Goal: Task Accomplishment & Management: Manage account settings

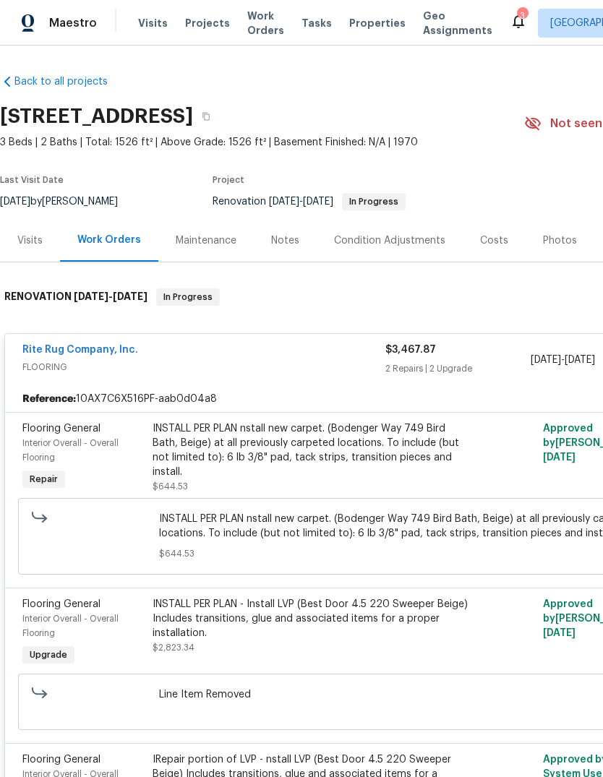
scroll to position [814, 0]
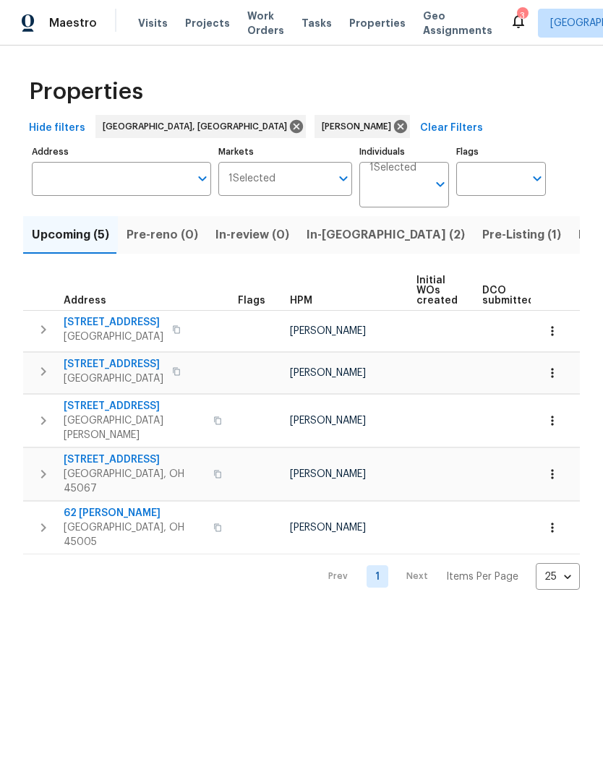
click at [117, 428] on span "West Chester, OH 45069" at bounding box center [134, 427] width 141 height 29
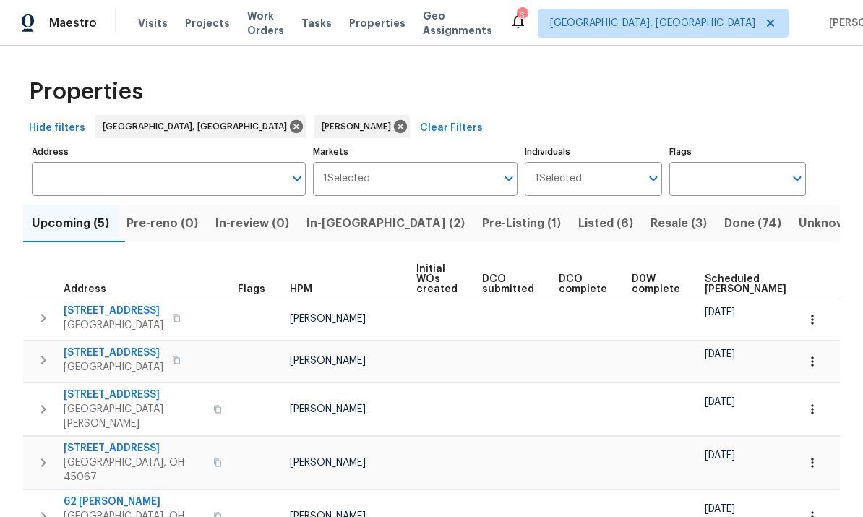
scroll to position [51, 0]
click at [113, 441] on span "801 Prescot Cir" at bounding box center [134, 448] width 141 height 14
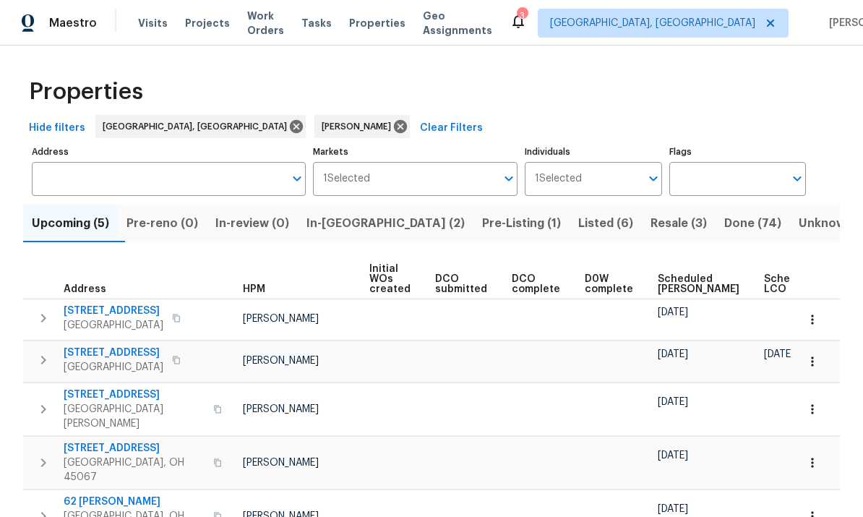
scroll to position [0, 49]
click at [602, 455] on icon "button" at bounding box center [812, 462] width 14 height 14
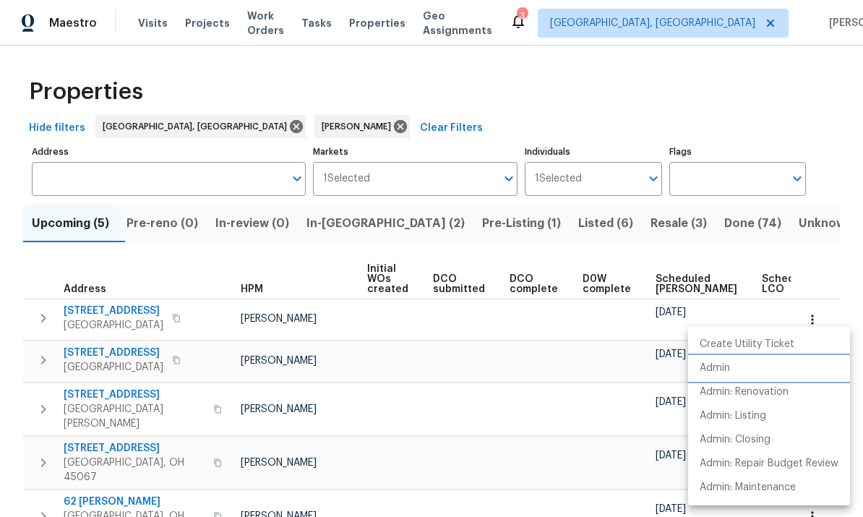
click at [602, 361] on li "Admin" at bounding box center [769, 368] width 162 height 24
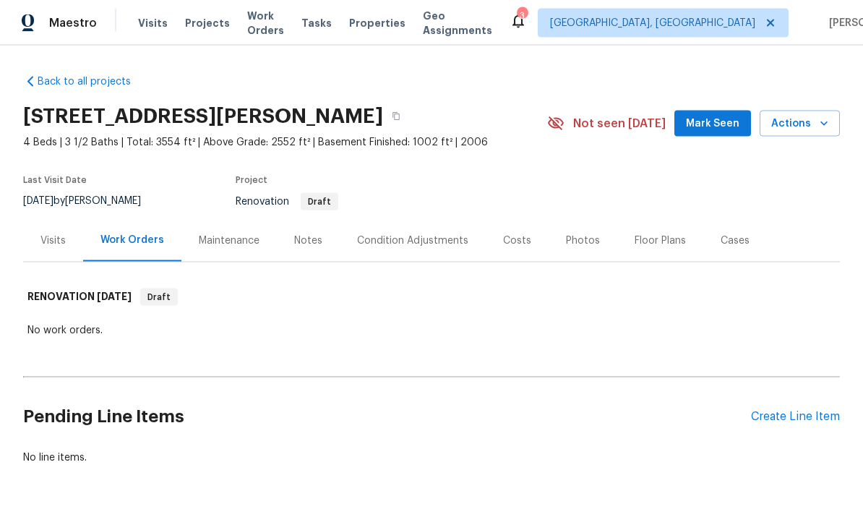
scroll to position [22, 0]
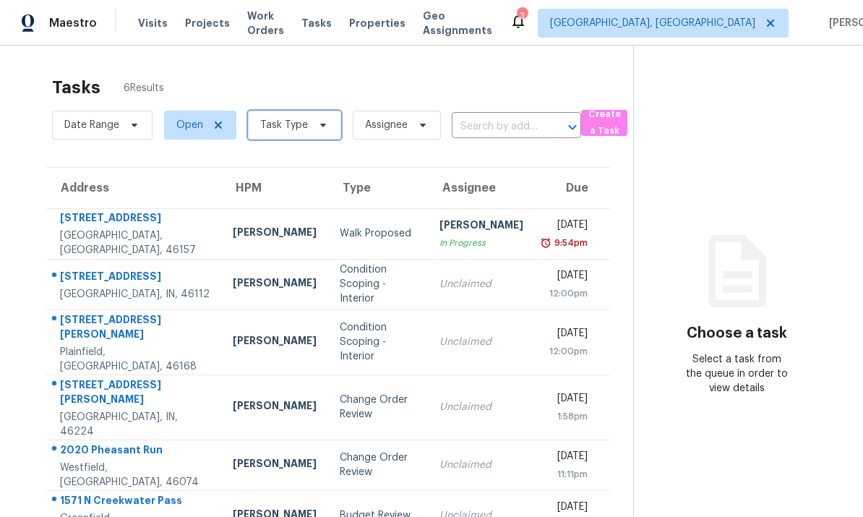
click at [291, 112] on span "Task Type" at bounding box center [294, 125] width 93 height 29
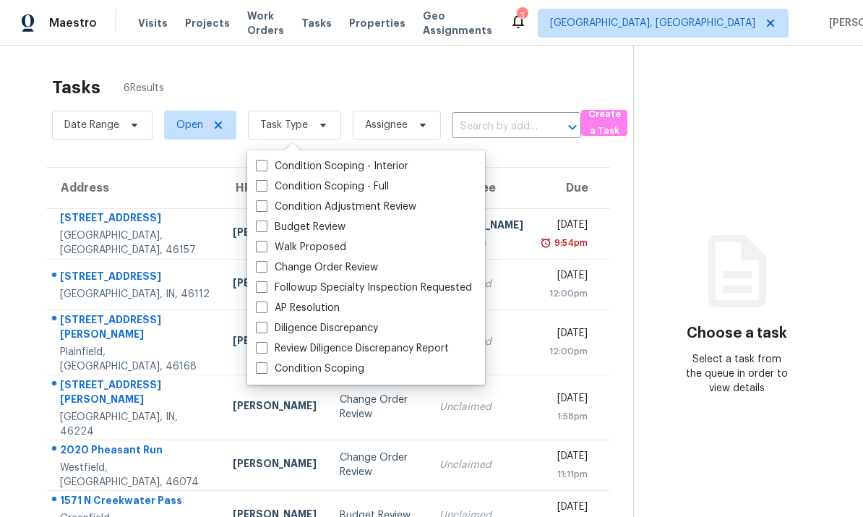
click at [366, 229] on div "Budget Review" at bounding box center [365, 227] width 229 height 20
click at [275, 226] on label "Budget Review" at bounding box center [301, 227] width 90 height 14
click at [265, 226] on input "Budget Review" at bounding box center [260, 224] width 9 height 9
checkbox input "true"
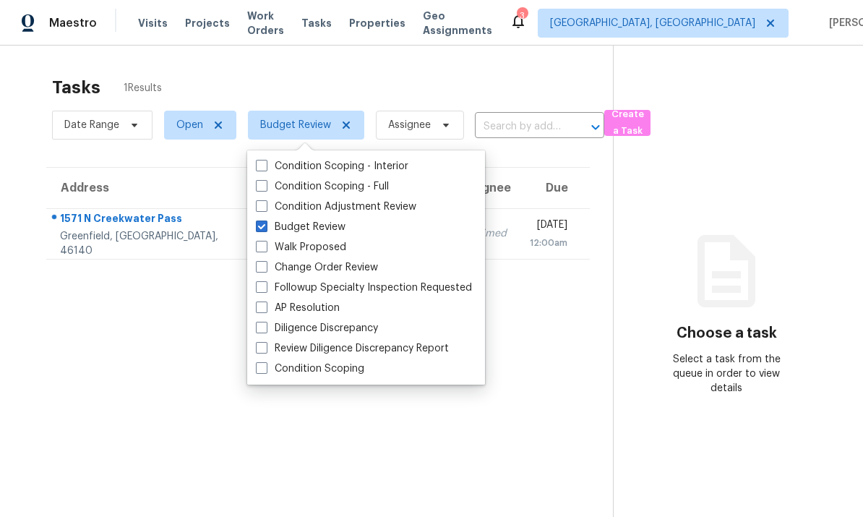
click at [206, 446] on section "Tasks 1 Results Date Range Open Budget Review Assignee ​ Create a Task Address …" at bounding box center [318, 315] width 590 height 493
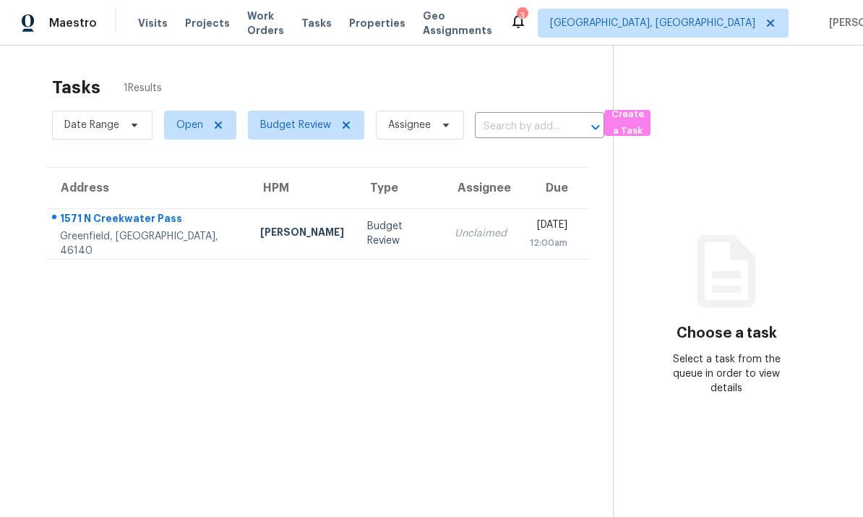
click at [393, 26] on span "Properties" at bounding box center [377, 23] width 56 height 14
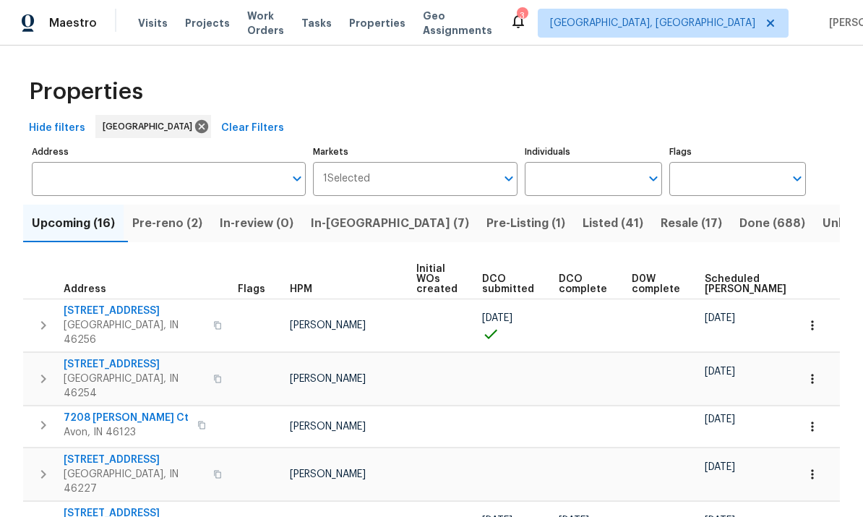
click at [76, 179] on input "Address" at bounding box center [158, 179] width 252 height 34
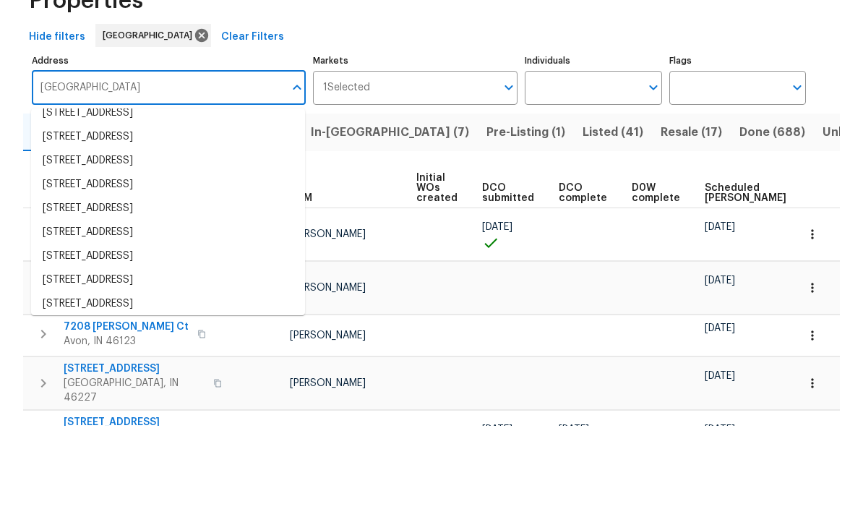
scroll to position [42, 0]
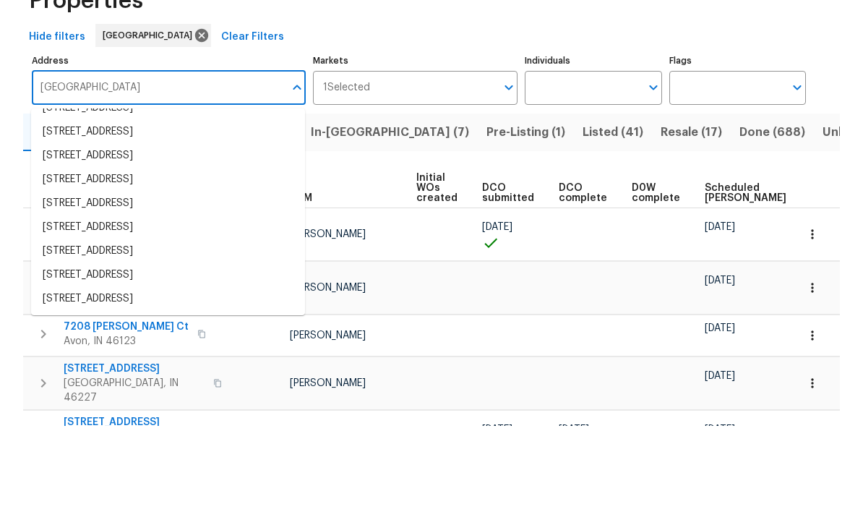
type input "Bermuda"
click at [39, 162] on input "Bermuda" at bounding box center [158, 179] width 252 height 34
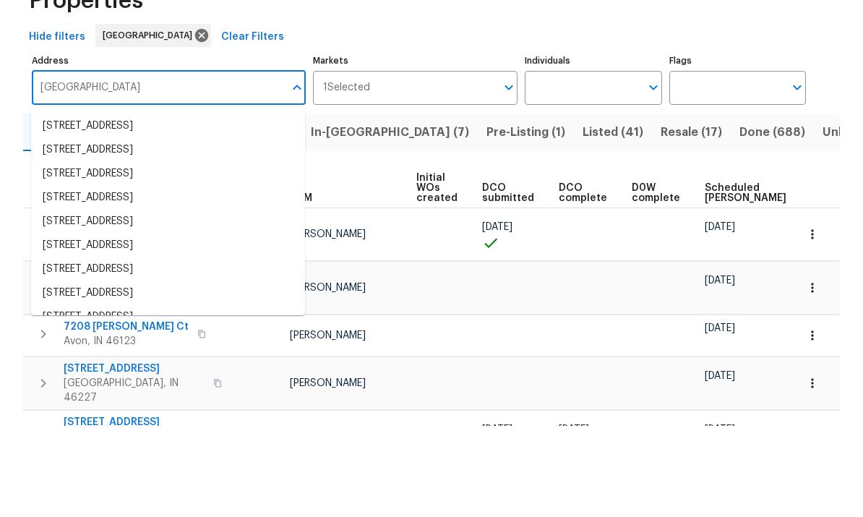
click at [204, 162] on input "Bermuda" at bounding box center [158, 179] width 252 height 34
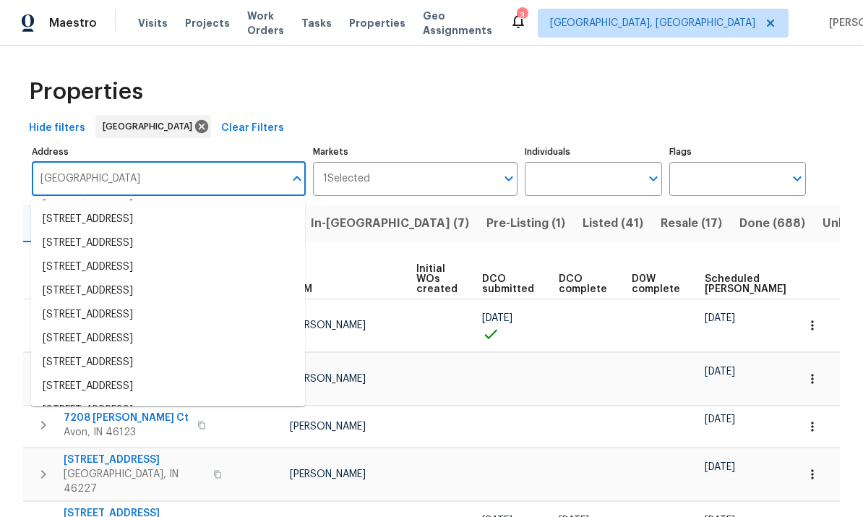
scroll to position [29, 0]
click at [32, 162] on input "Bermuda" at bounding box center [158, 179] width 252 height 34
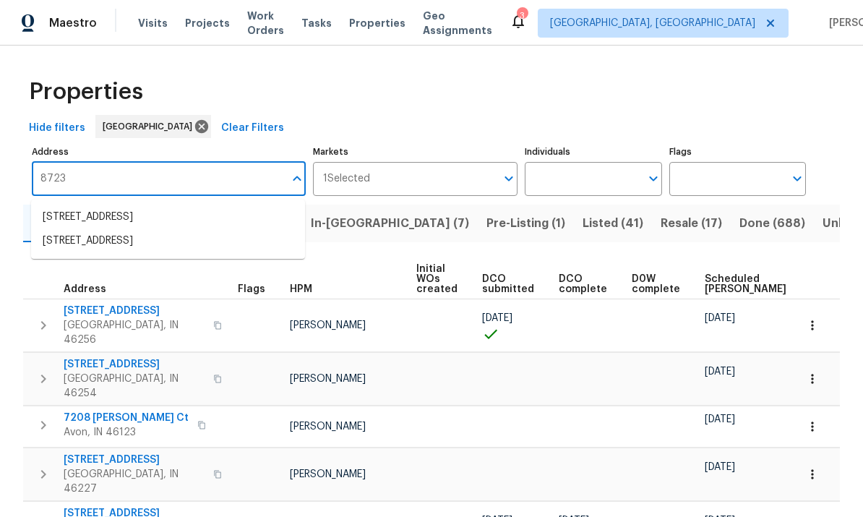
scroll to position [0, 0]
type input "8723"
click at [642, 92] on div "Properties" at bounding box center [431, 92] width 816 height 46
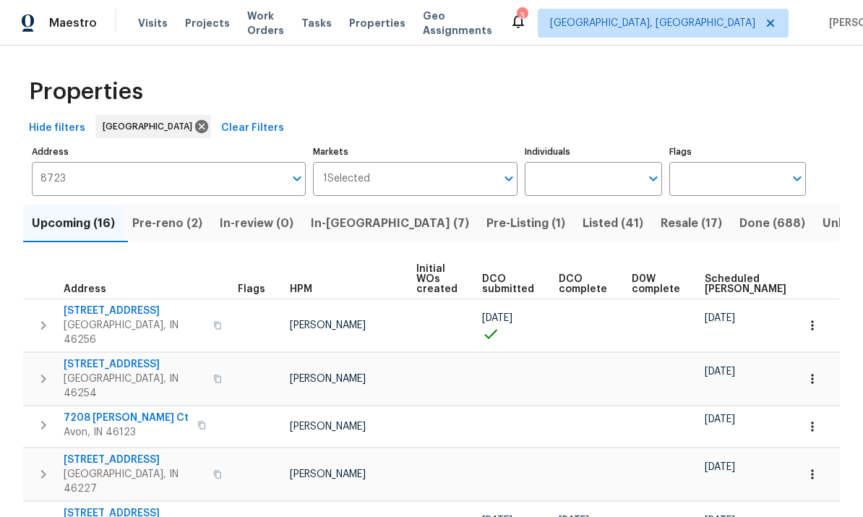
click at [357, 227] on span "In-reno (7)" at bounding box center [390, 223] width 158 height 20
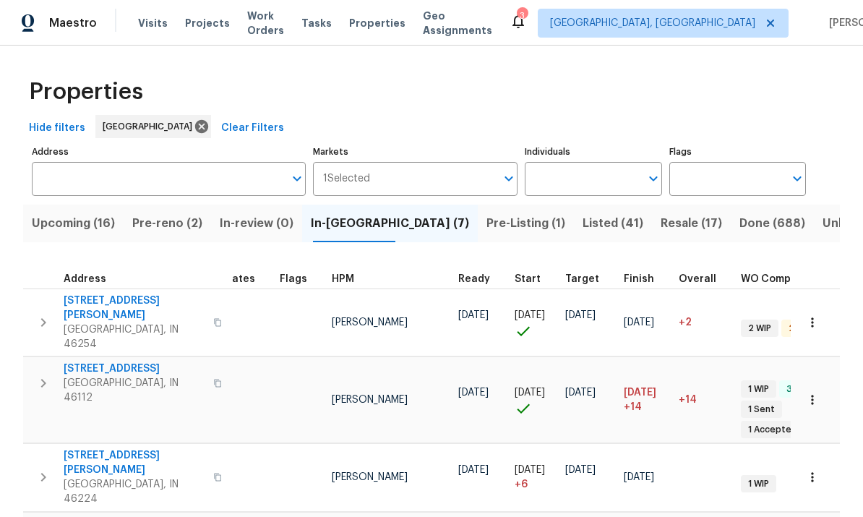
scroll to position [12, 27]
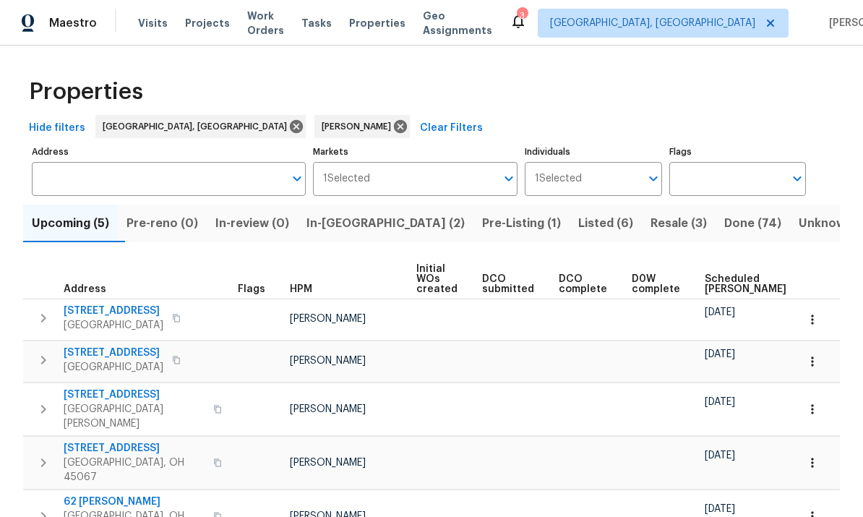
click at [357, 230] on span "In-[GEOGRAPHIC_DATA] (2)" at bounding box center [385, 223] width 158 height 20
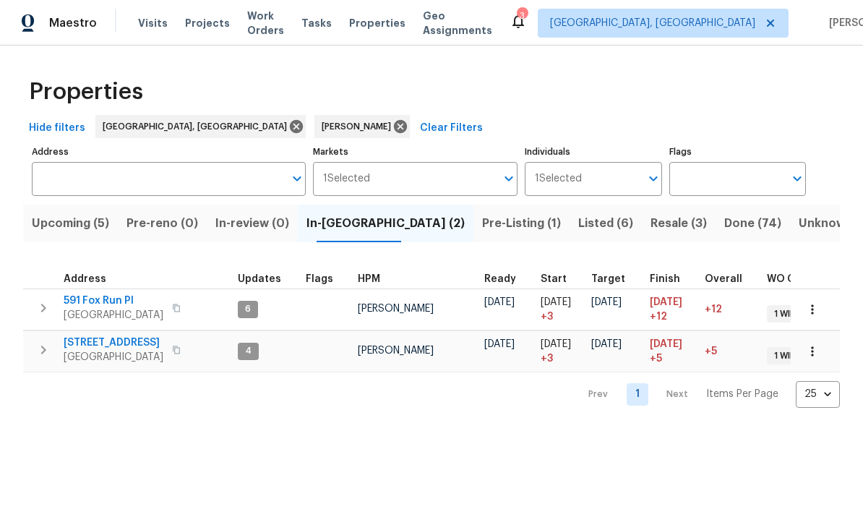
click at [87, 303] on span "591 Fox Run Pl" at bounding box center [114, 300] width 100 height 14
click at [814, 301] on button "button" at bounding box center [812, 309] width 32 height 32
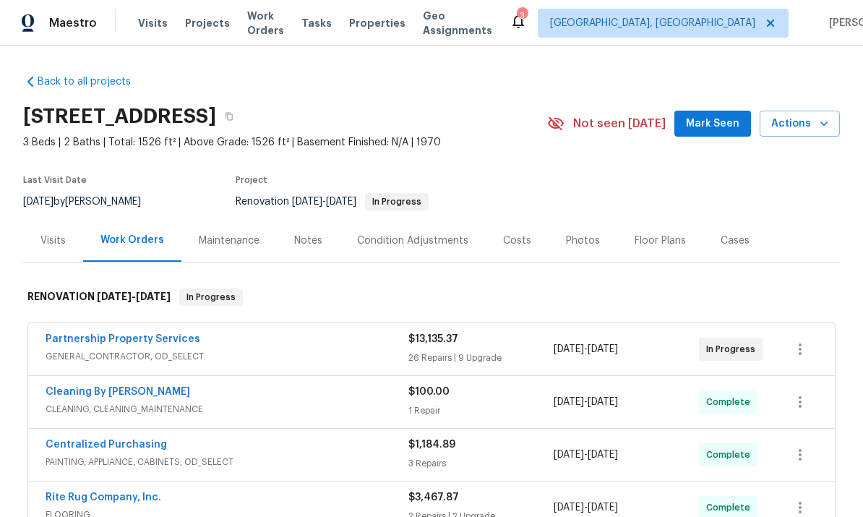
click at [818, 113] on button "Actions" at bounding box center [799, 124] width 80 height 27
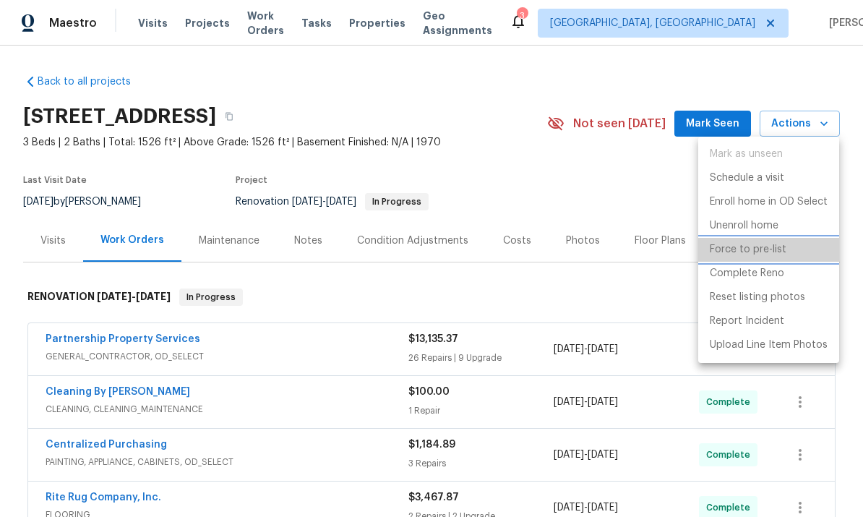
click at [769, 246] on p "Force to pre-list" at bounding box center [747, 249] width 77 height 15
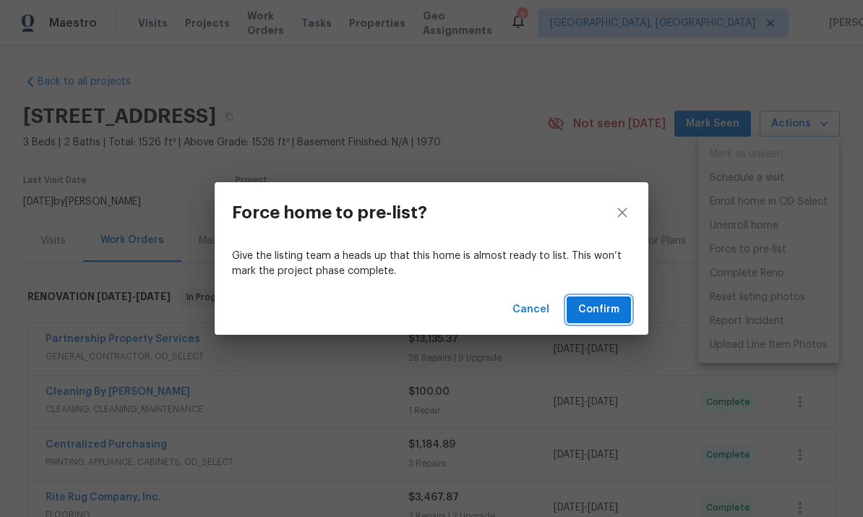
click at [605, 311] on span "Confirm" at bounding box center [598, 310] width 41 height 18
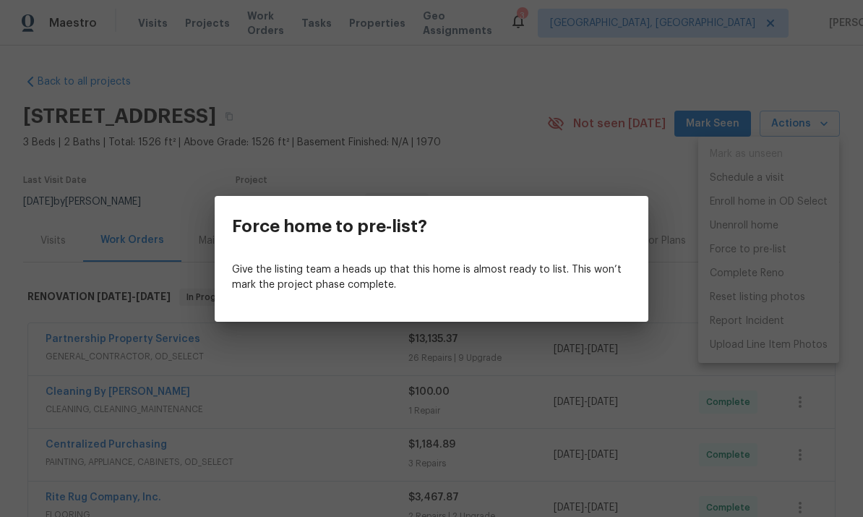
click at [507, 278] on p "Give the listing team a heads up that this home is almost ready to list. This w…" at bounding box center [431, 277] width 399 height 30
click at [519, 157] on div "Force home to pre-list? Give the listing team a heads up that this home is almo…" at bounding box center [431, 258] width 863 height 517
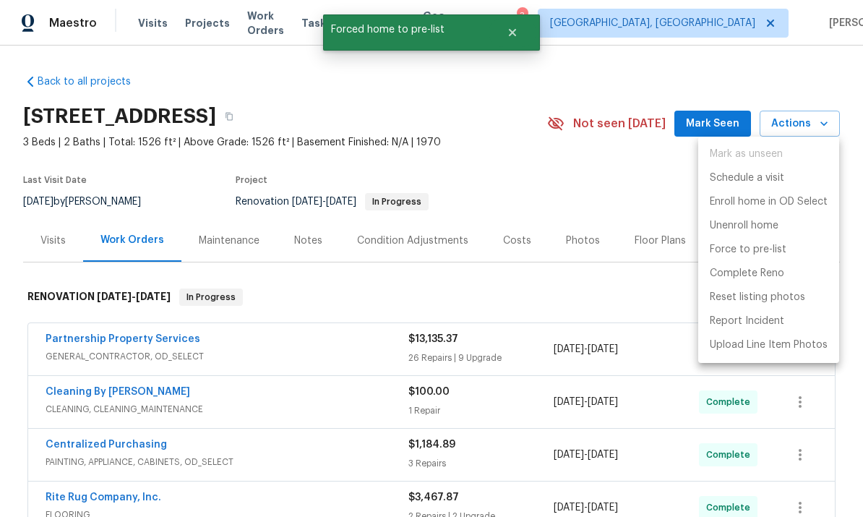
click at [600, 177] on div at bounding box center [431, 258] width 863 height 517
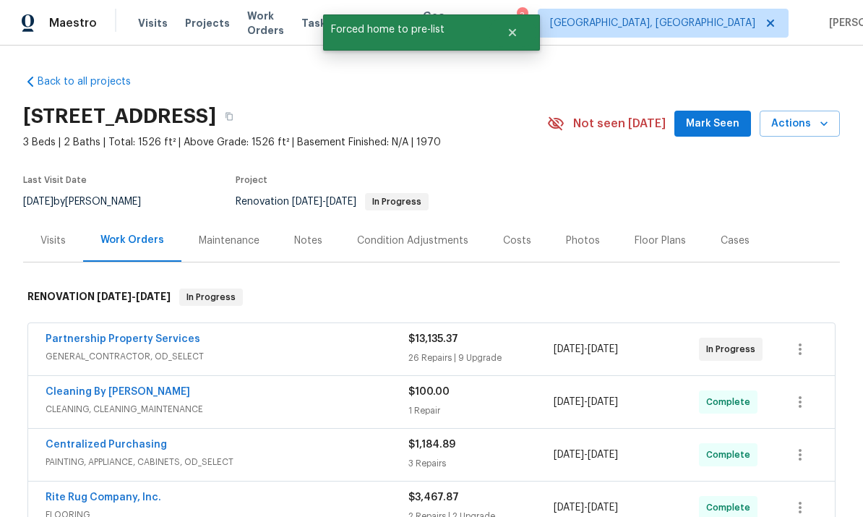
click at [813, 120] on span "Actions" at bounding box center [799, 124] width 57 height 18
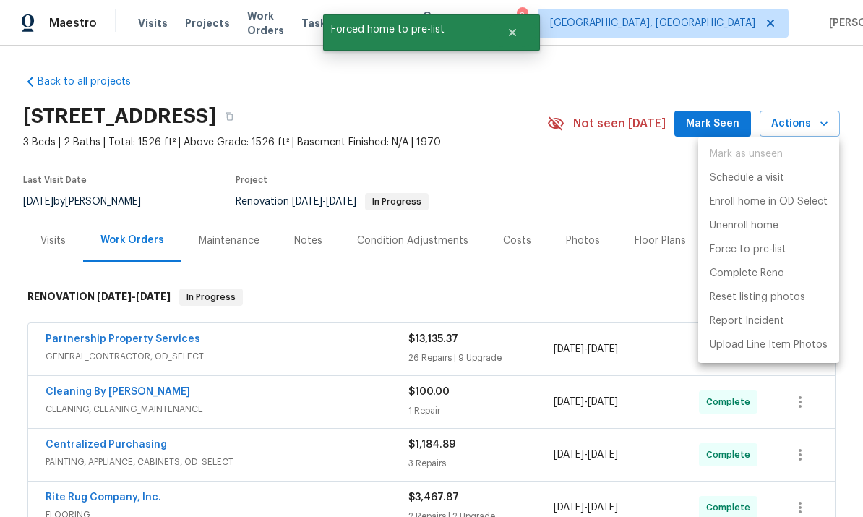
click at [609, 182] on div at bounding box center [431, 258] width 863 height 517
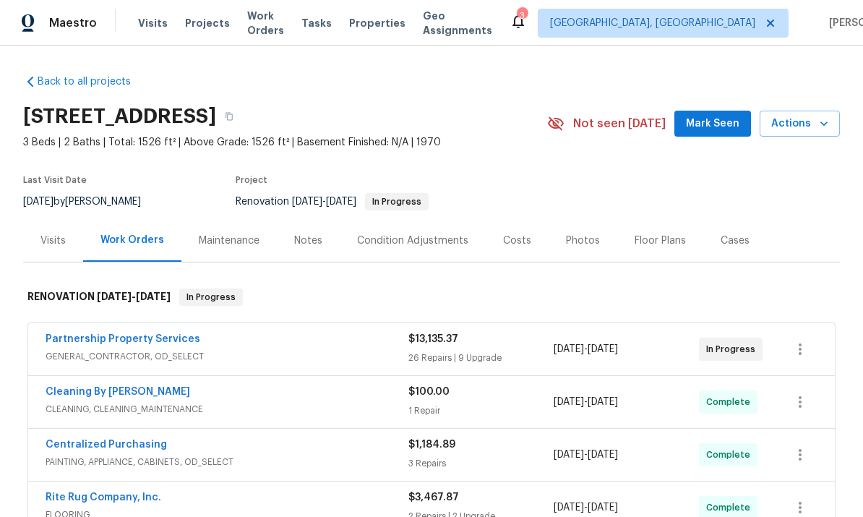
click at [805, 121] on span "Actions" at bounding box center [799, 124] width 57 height 18
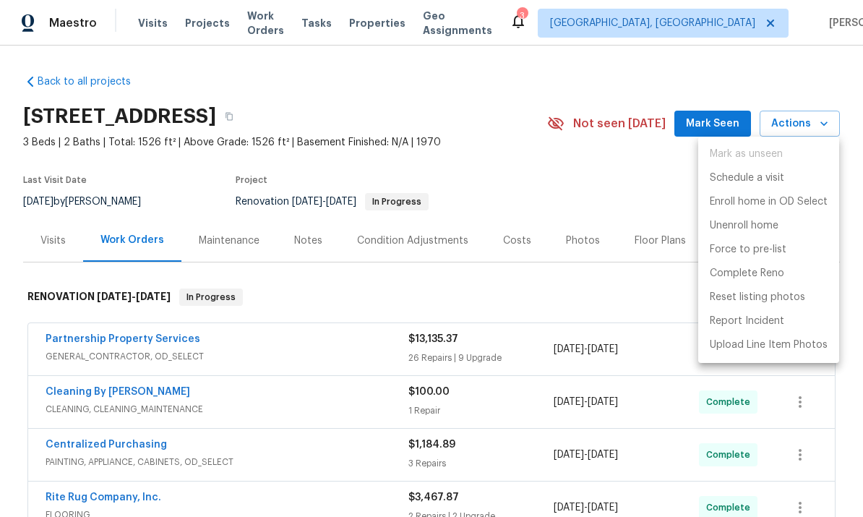
click at [604, 168] on div at bounding box center [431, 258] width 863 height 517
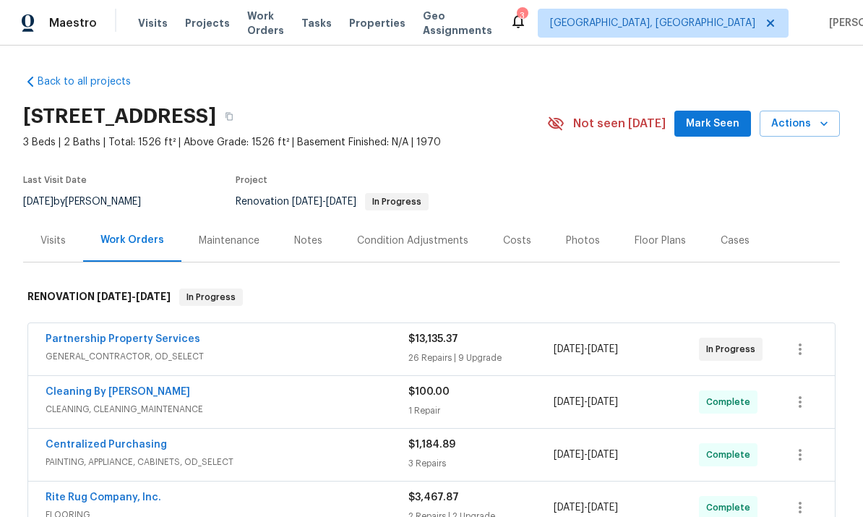
click at [232, 345] on div "Partnership Property Services" at bounding box center [227, 340] width 363 height 17
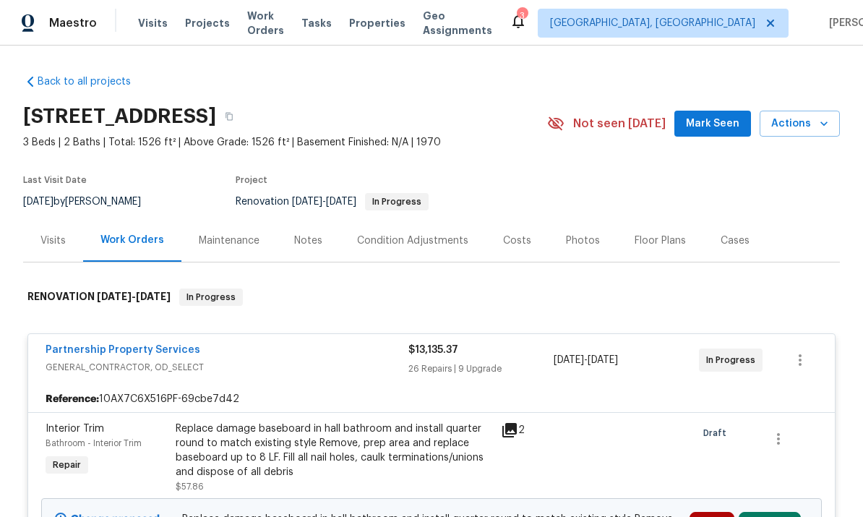
click at [123, 350] on link "Partnership Property Services" at bounding box center [123, 350] width 155 height 10
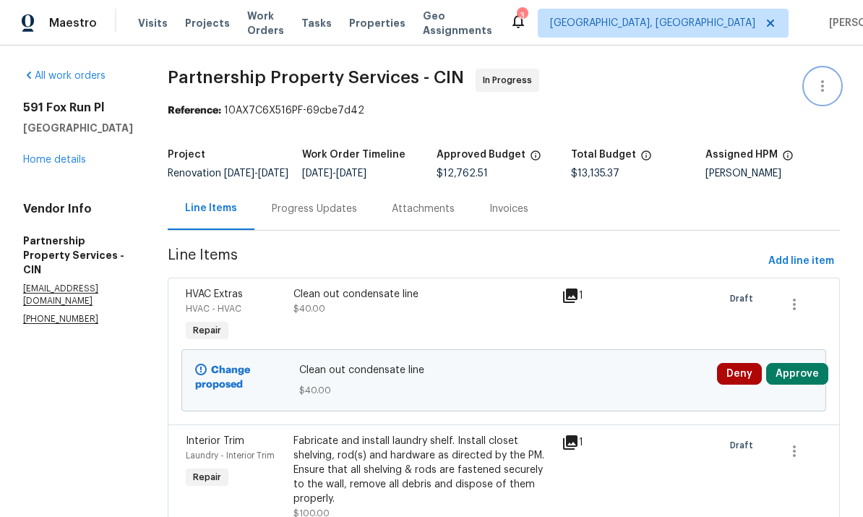
click at [824, 88] on icon "button" at bounding box center [822, 85] width 17 height 17
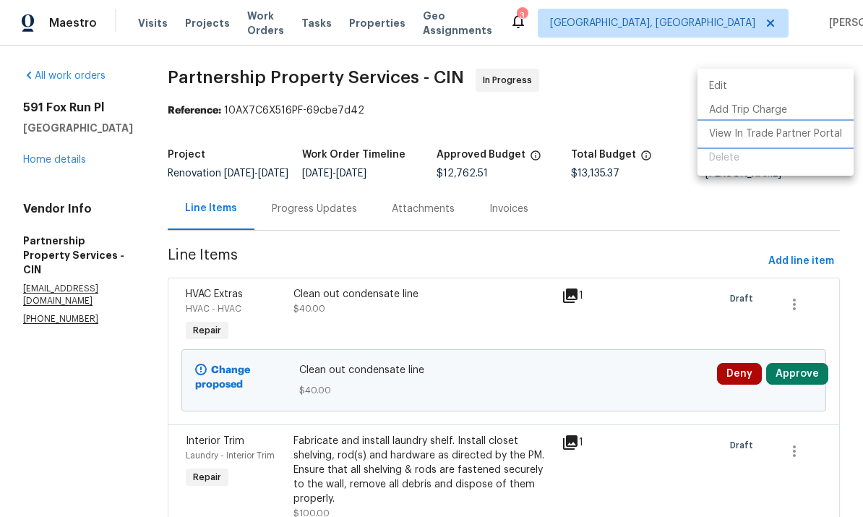
click at [810, 134] on li "View In Trade Partner Portal" at bounding box center [775, 134] width 156 height 24
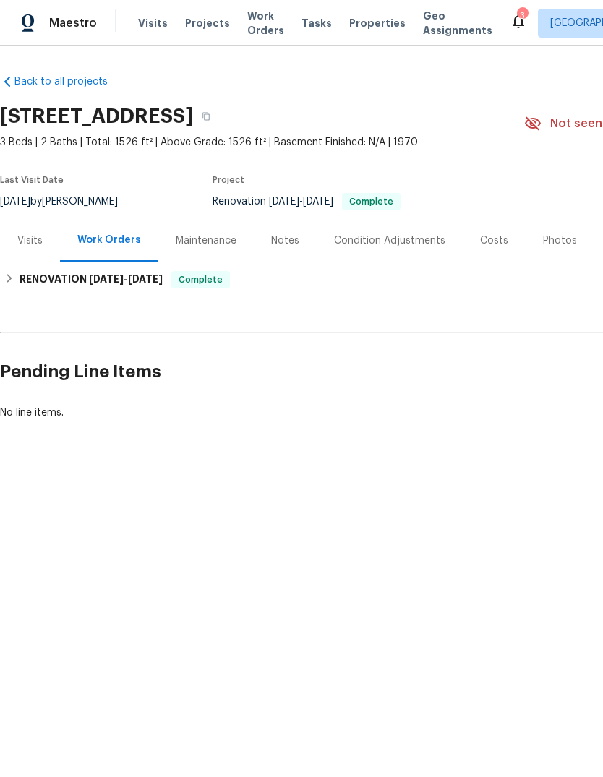
click at [103, 243] on div "Work Orders" at bounding box center [109, 240] width 64 height 14
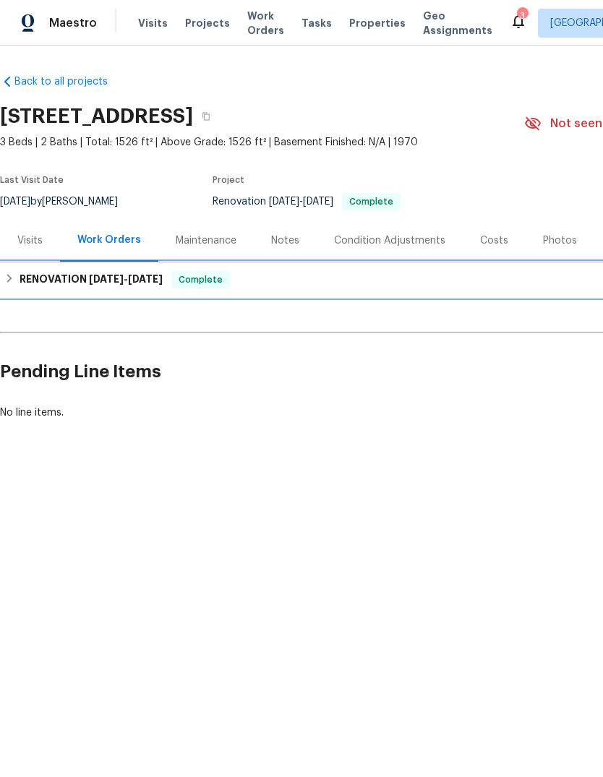
click at [81, 277] on h6 "RENOVATION 8/5/25 - 8/25/25" at bounding box center [91, 279] width 143 height 17
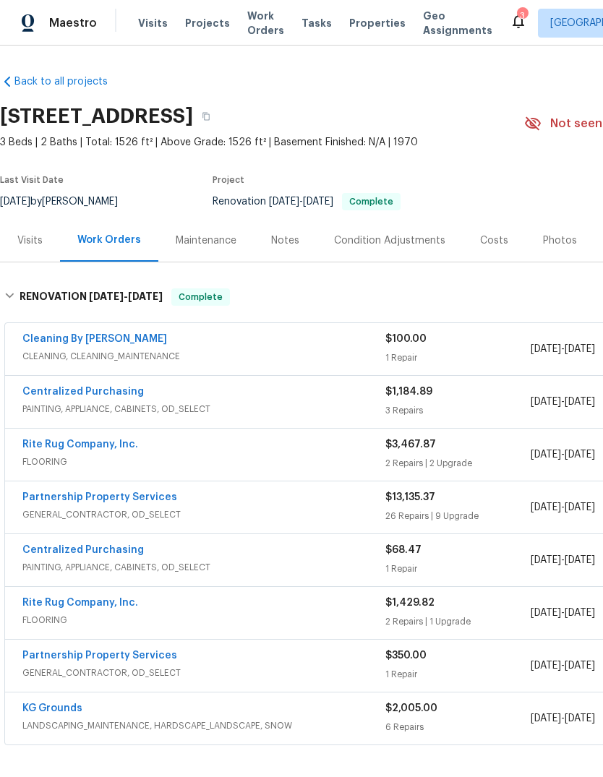
click at [78, 501] on link "Partnership Property Services" at bounding box center [99, 497] width 155 height 10
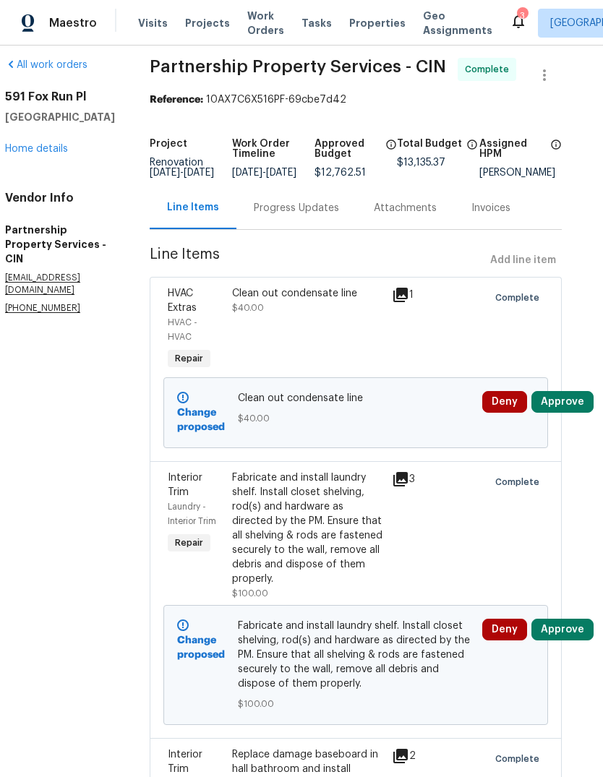
scroll to position [11, 17]
click at [572, 409] on button "Approve" at bounding box center [563, 402] width 62 height 22
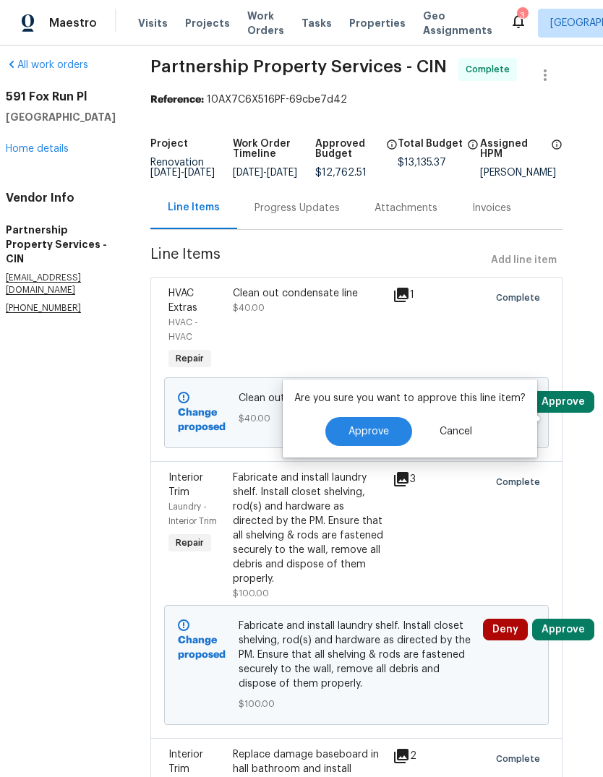
click at [374, 434] on span "Approve" at bounding box center [368, 431] width 40 height 11
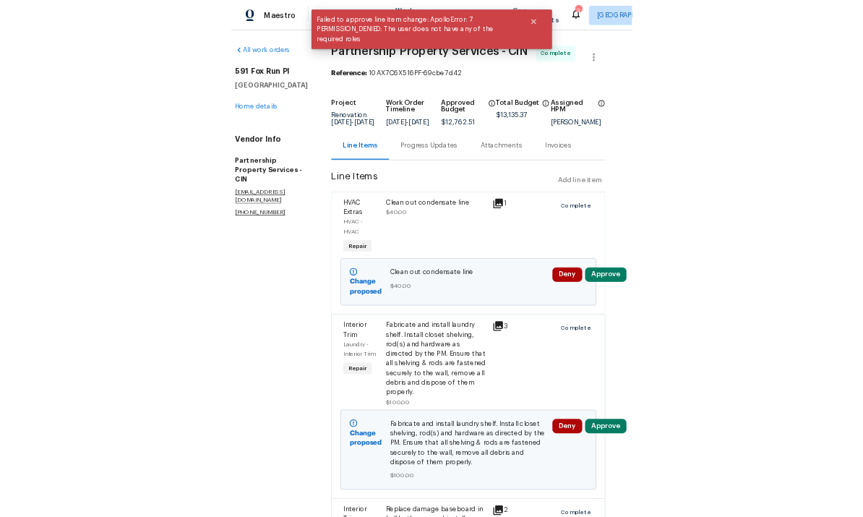
scroll to position [0, 17]
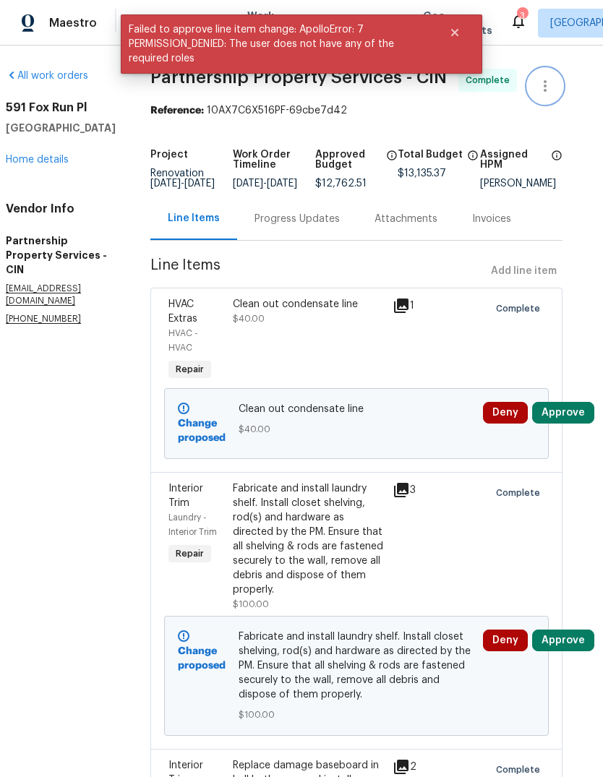
click at [543, 72] on button "button" at bounding box center [544, 86] width 35 height 35
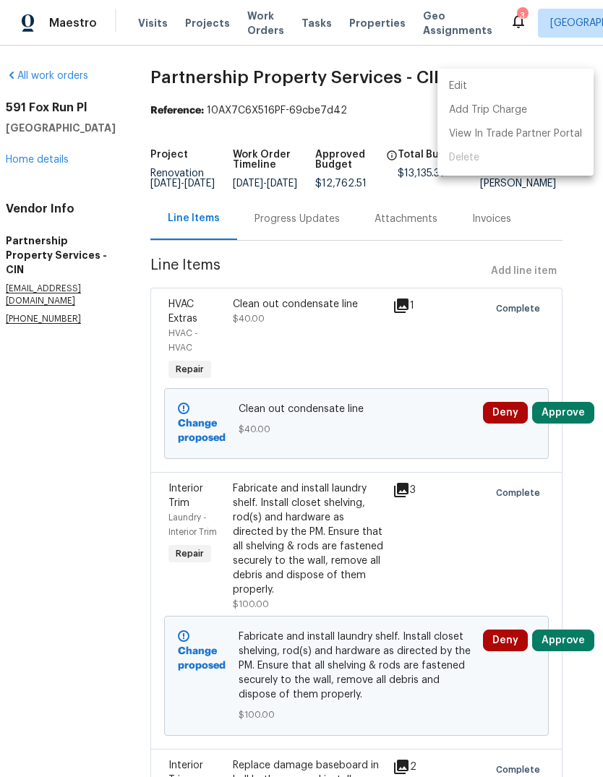
click at [92, 407] on div at bounding box center [301, 388] width 603 height 777
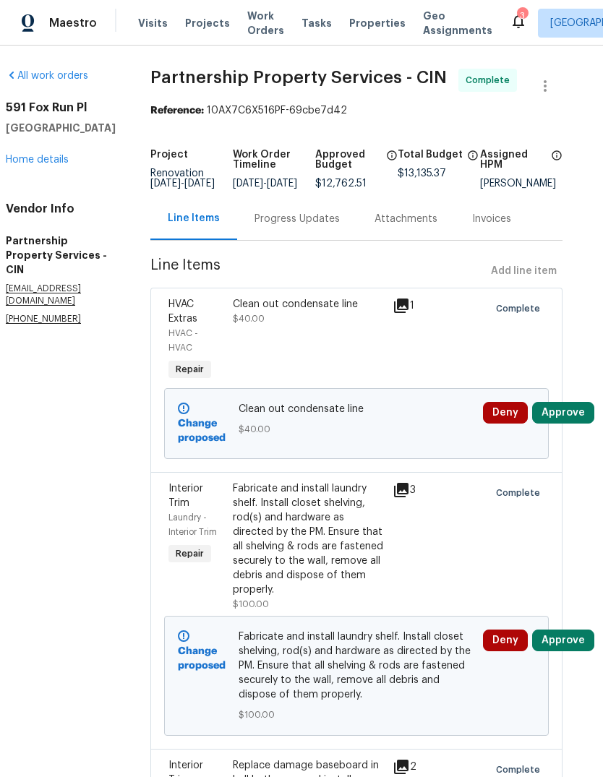
click at [40, 158] on link "Home details" at bounding box center [37, 160] width 63 height 10
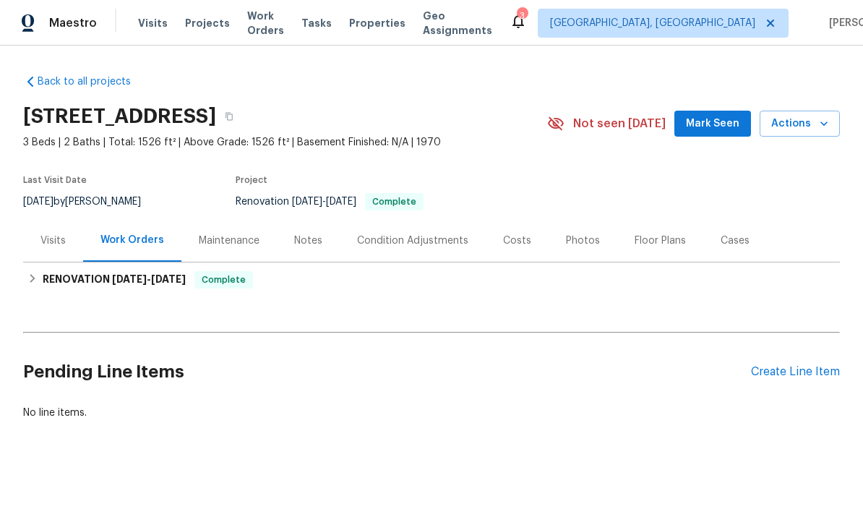
click at [602, 129] on span "Actions" at bounding box center [799, 124] width 57 height 18
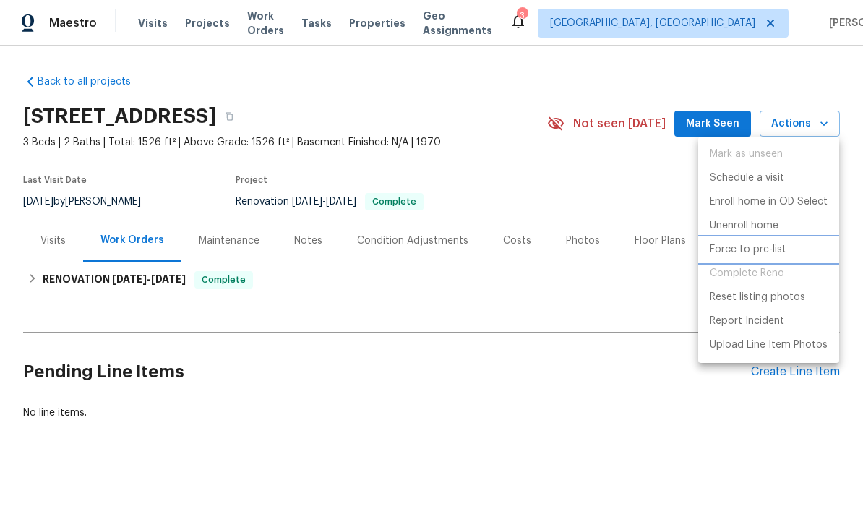
click at [602, 246] on p "Force to pre-list" at bounding box center [747, 249] width 77 height 15
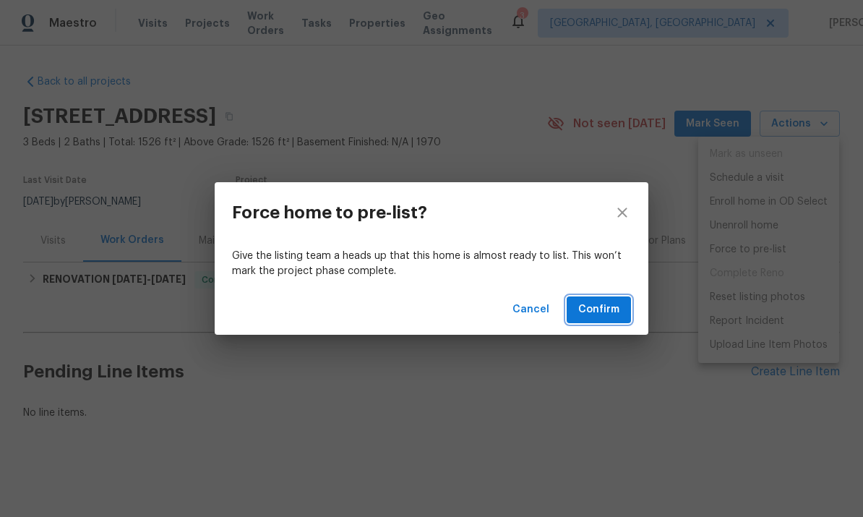
click at [602, 304] on span "Confirm" at bounding box center [598, 310] width 41 height 18
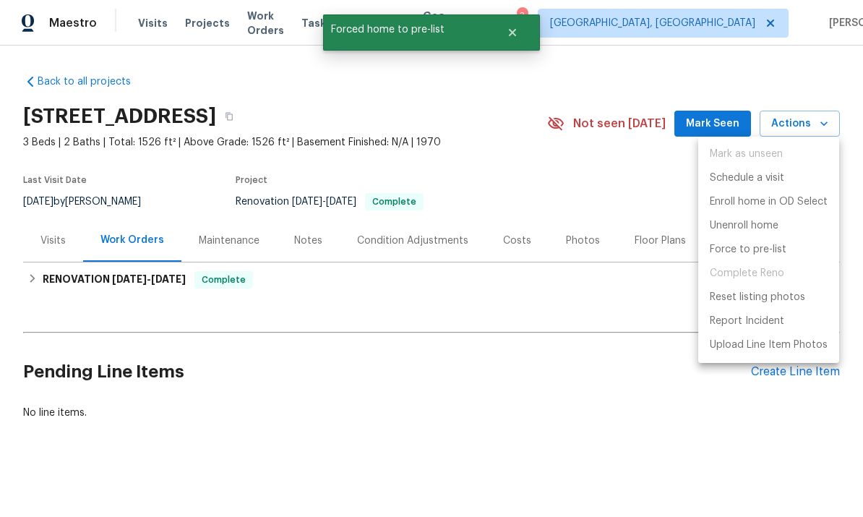
click at [602, 398] on div at bounding box center [431, 258] width 863 height 517
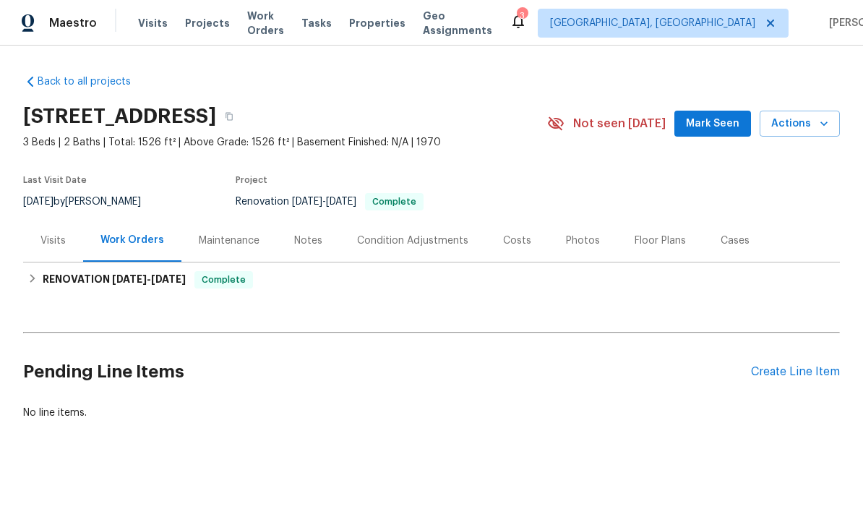
click at [57, 236] on div "Visits" at bounding box center [52, 240] width 25 height 14
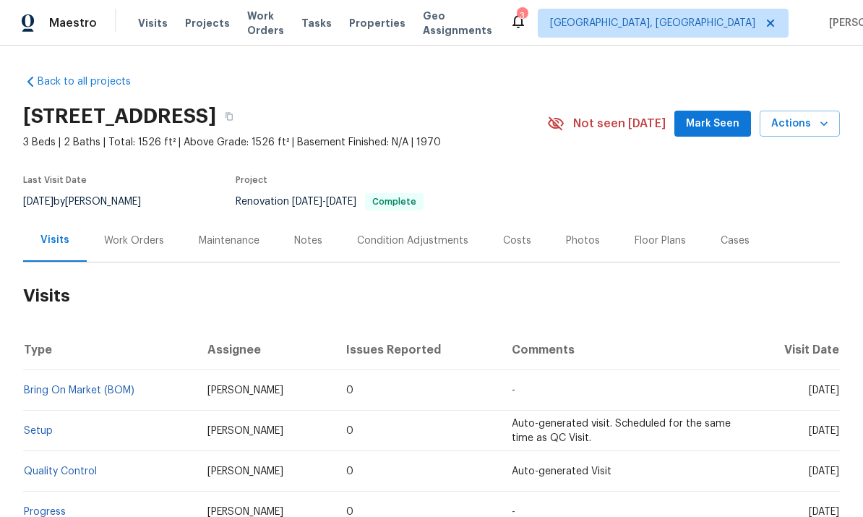
click at [135, 243] on div "Work Orders" at bounding box center [134, 240] width 60 height 14
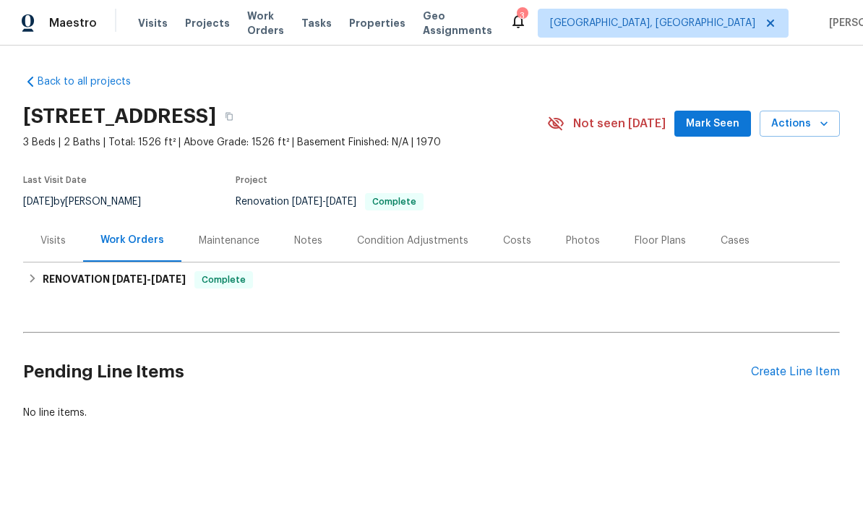
click at [602, 127] on span "Actions" at bounding box center [799, 124] width 57 height 18
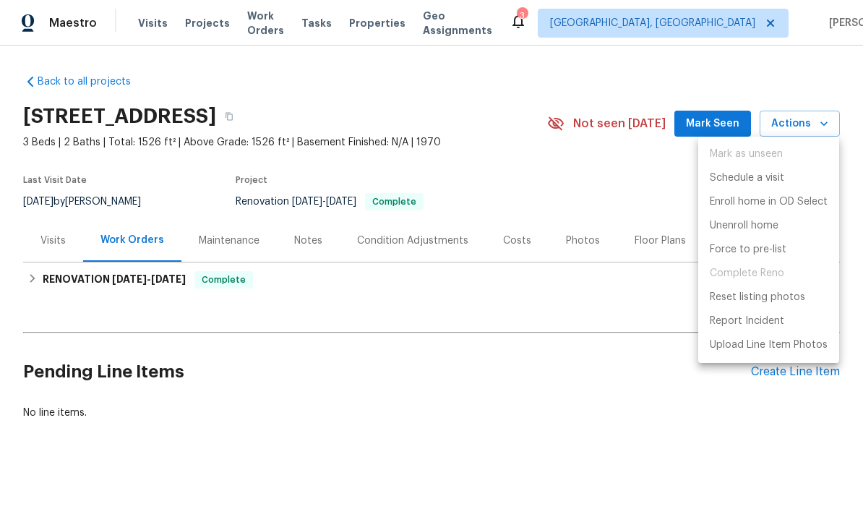
click at [602, 270] on span "Complete Reno" at bounding box center [768, 274] width 141 height 24
click at [602, 345] on p "Upload Line Item Photos" at bounding box center [768, 344] width 118 height 15
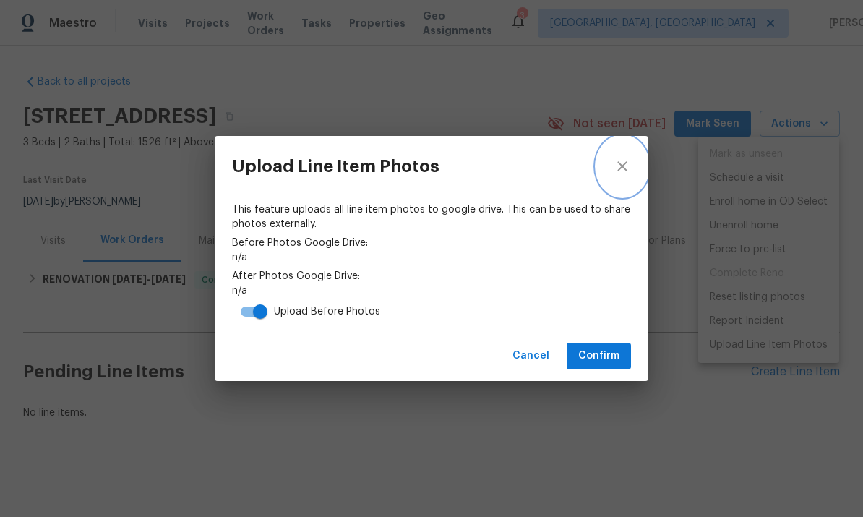
click at [602, 167] on icon "close" at bounding box center [621, 166] width 9 height 9
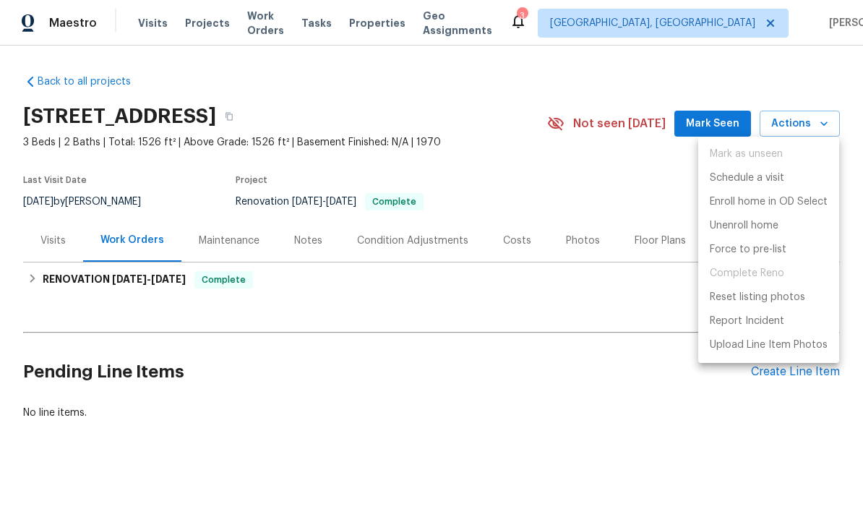
click at [601, 159] on div at bounding box center [431, 258] width 863 height 517
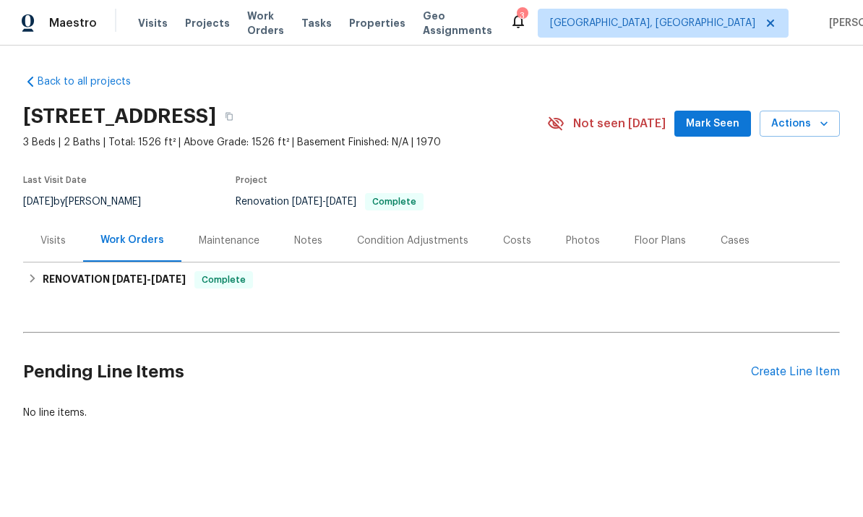
click at [296, 236] on div "Notes" at bounding box center [308, 240] width 28 height 14
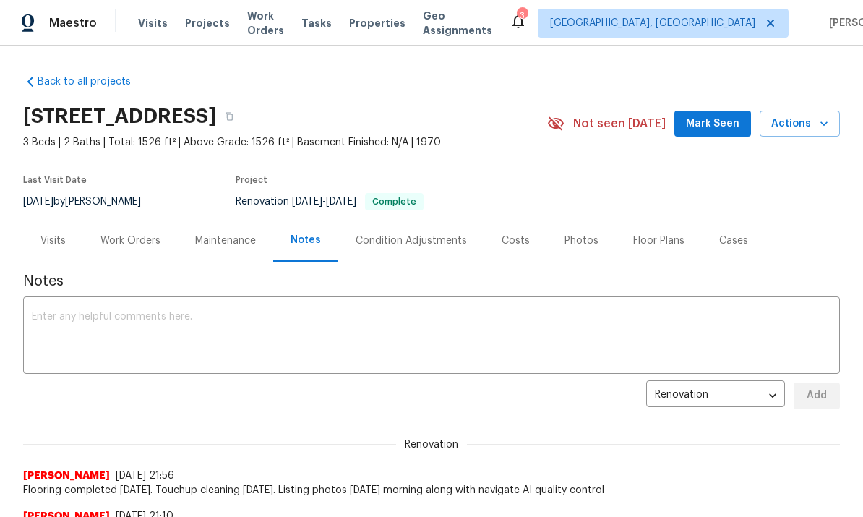
click at [117, 241] on div "Work Orders" at bounding box center [130, 240] width 60 height 14
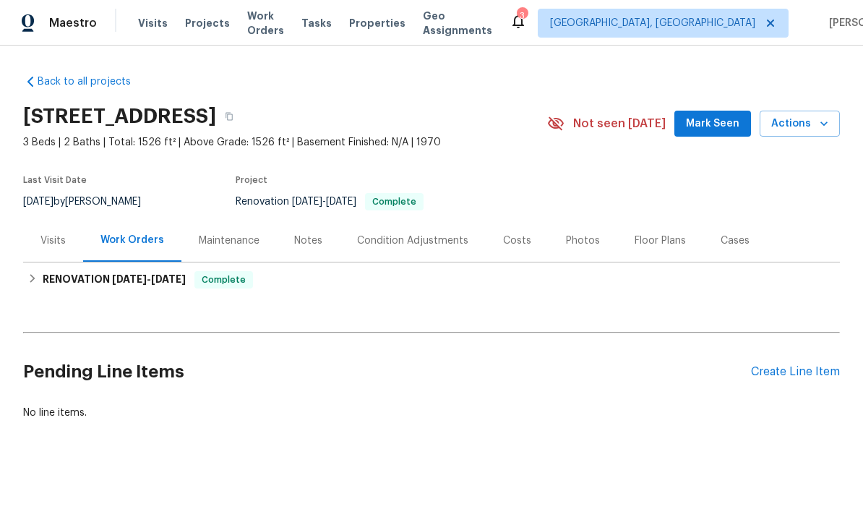
scroll to position [1, 0]
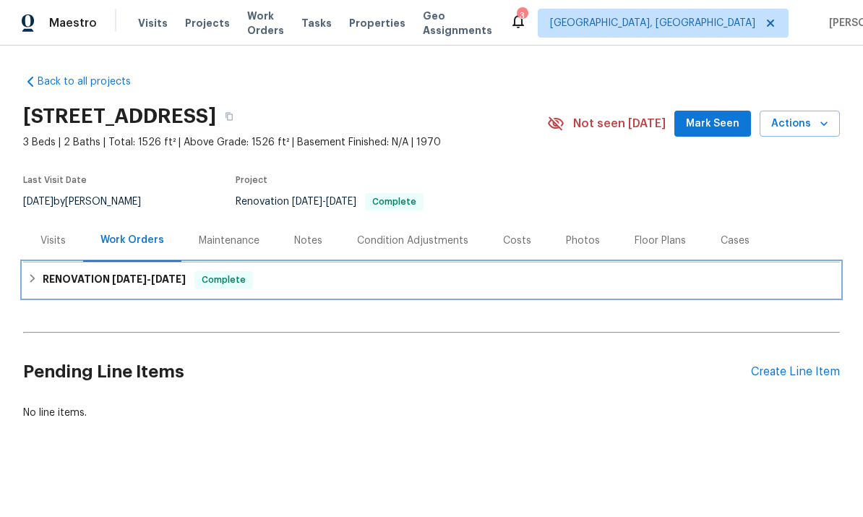
click at [103, 279] on h6 "RENOVATION 8/5/25 - 8/25/25" at bounding box center [114, 279] width 143 height 17
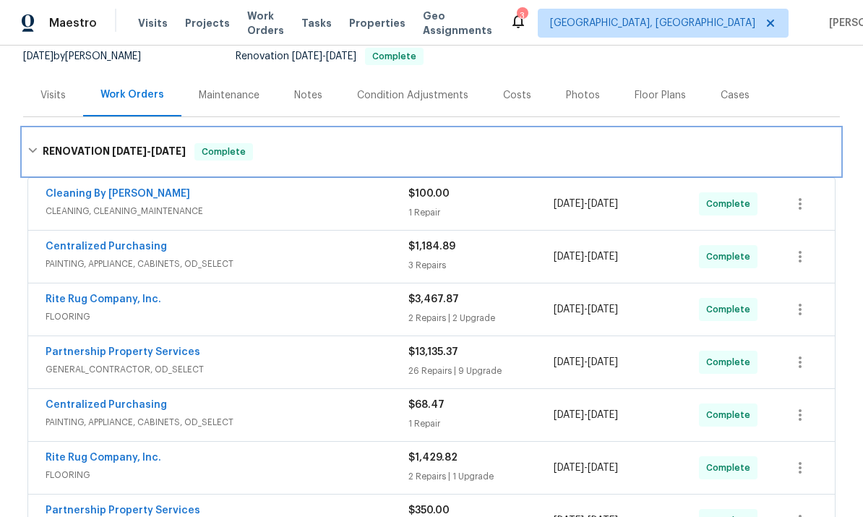
scroll to position [149, 0]
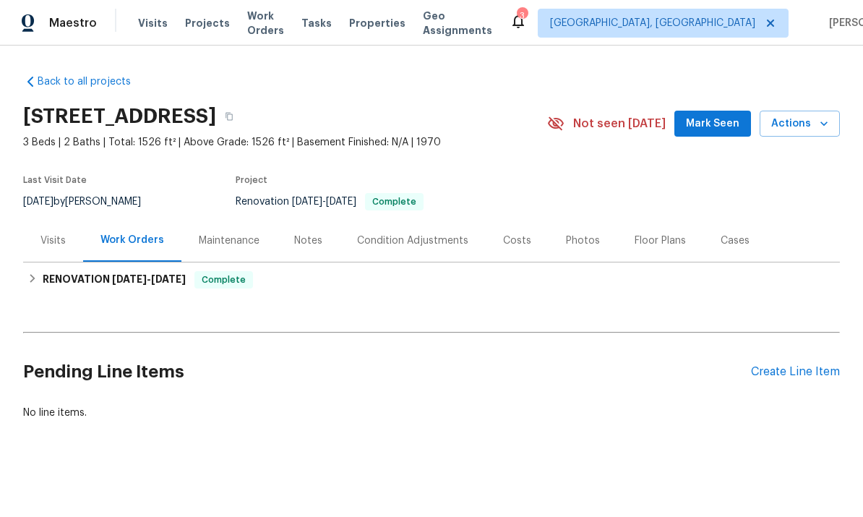
click at [718, 113] on button "Mark Seen" at bounding box center [712, 124] width 77 height 27
